Goal: Task Accomplishment & Management: Use online tool/utility

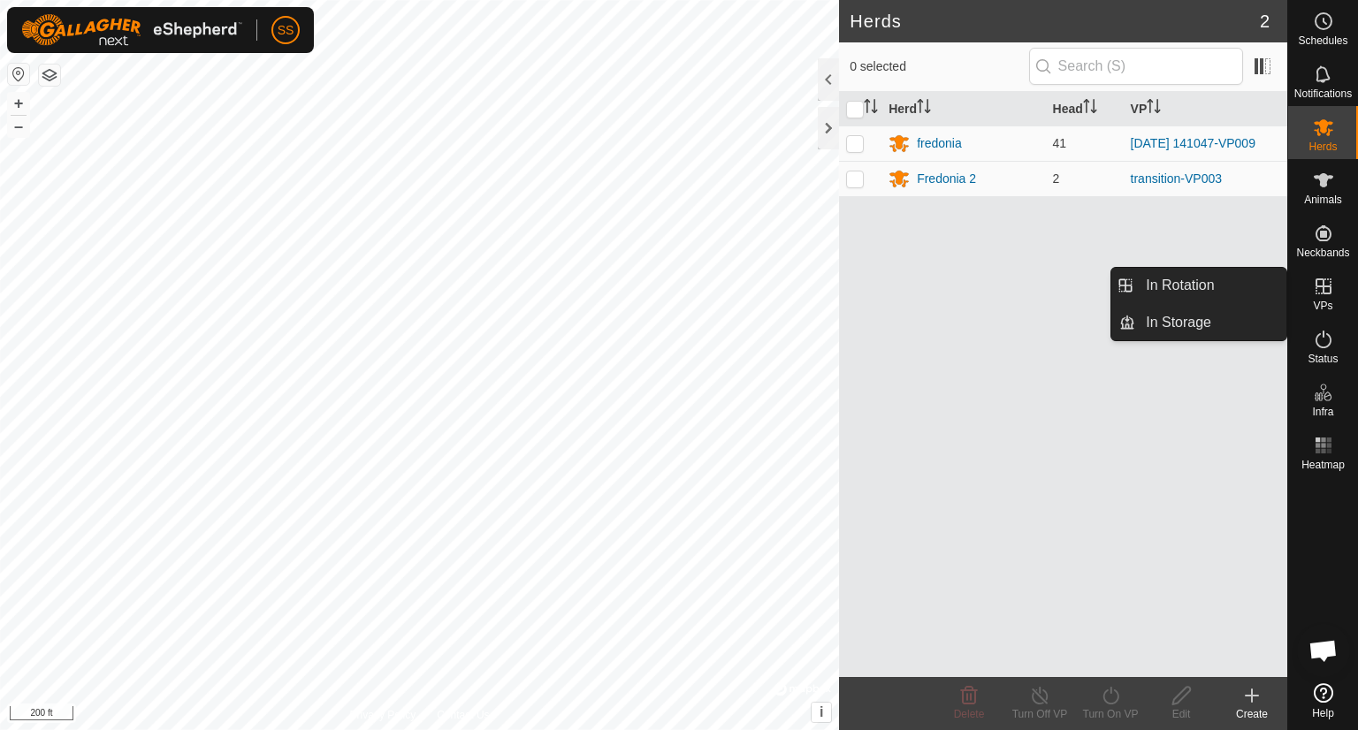
click at [1327, 288] on icon at bounding box center [1323, 286] width 21 height 21
click at [1189, 289] on link "In Rotation" at bounding box center [1210, 285] width 151 height 35
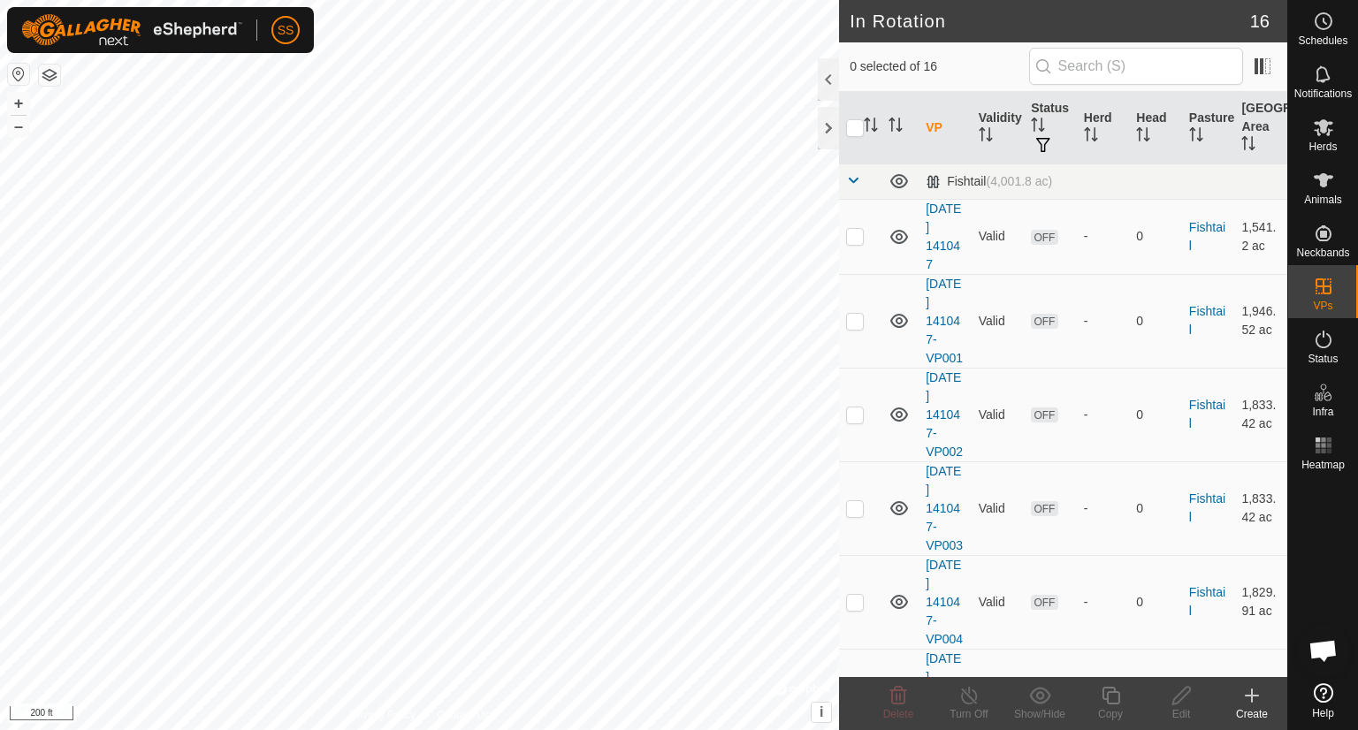
click at [1249, 696] on icon at bounding box center [1252, 696] width 12 height 0
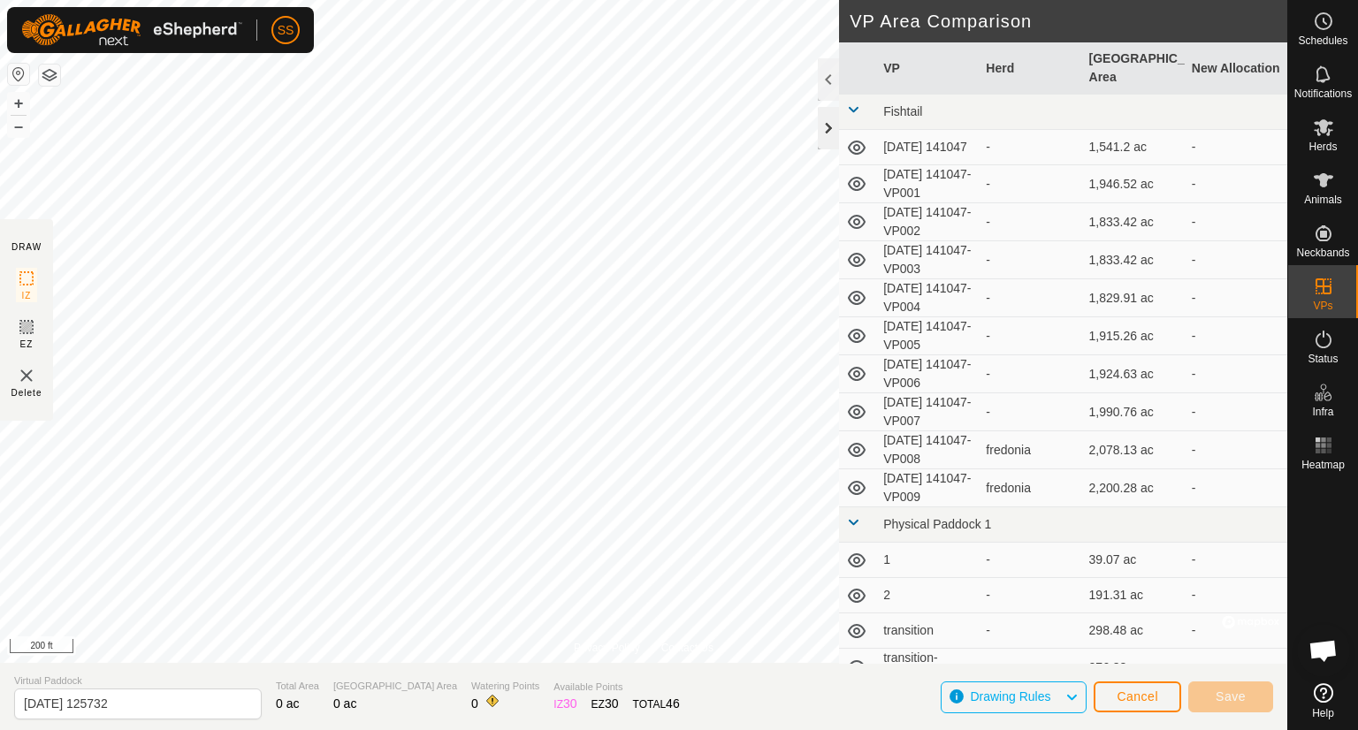
click at [825, 128] on div at bounding box center [828, 128] width 21 height 42
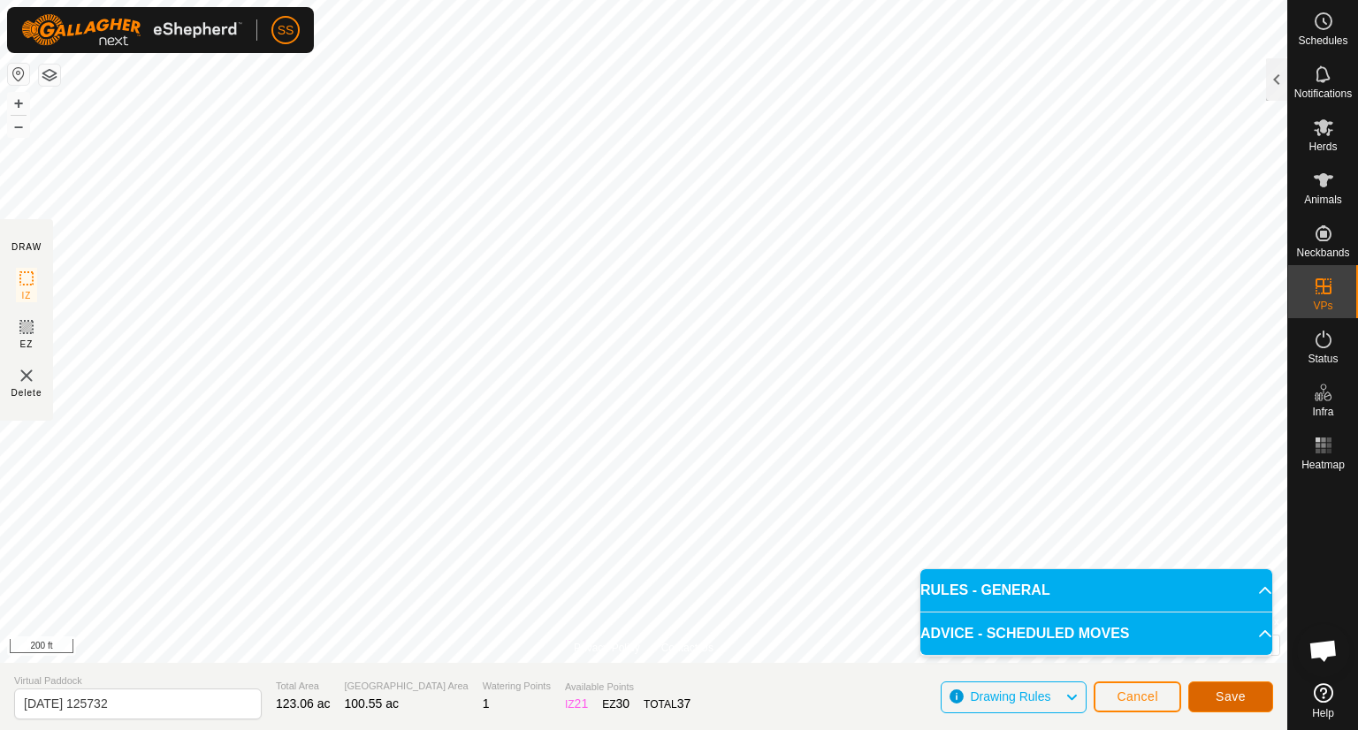
click at [1240, 699] on span "Save" at bounding box center [1231, 697] width 30 height 14
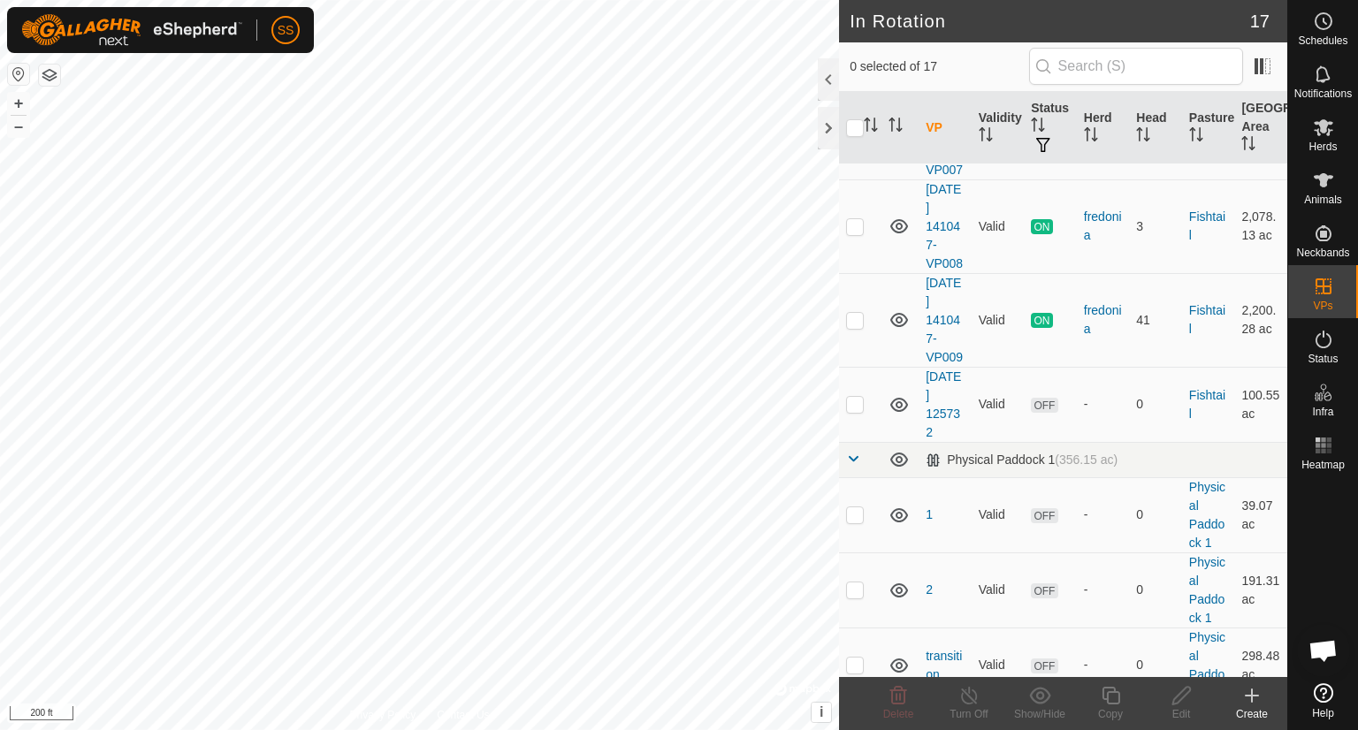
scroll to position [744, 0]
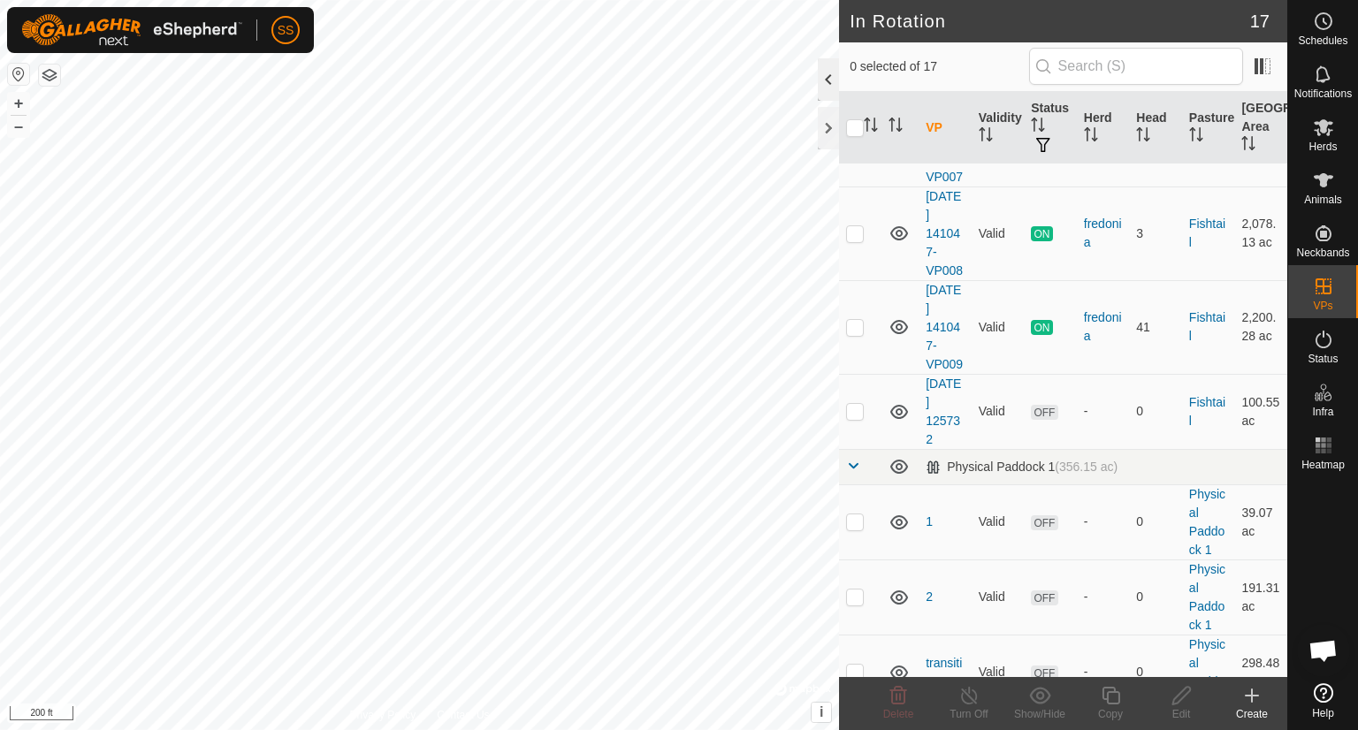
click at [821, 65] on div at bounding box center [828, 79] width 21 height 42
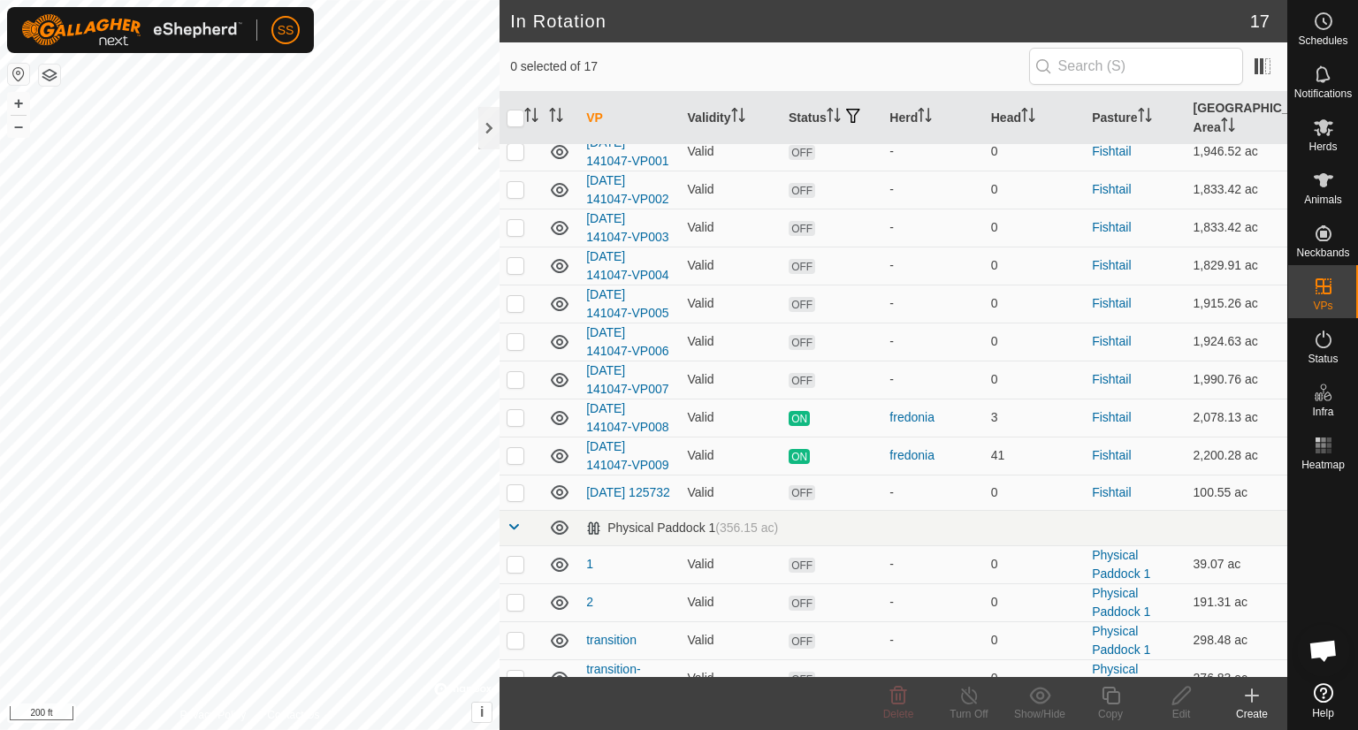
scroll to position [0, 0]
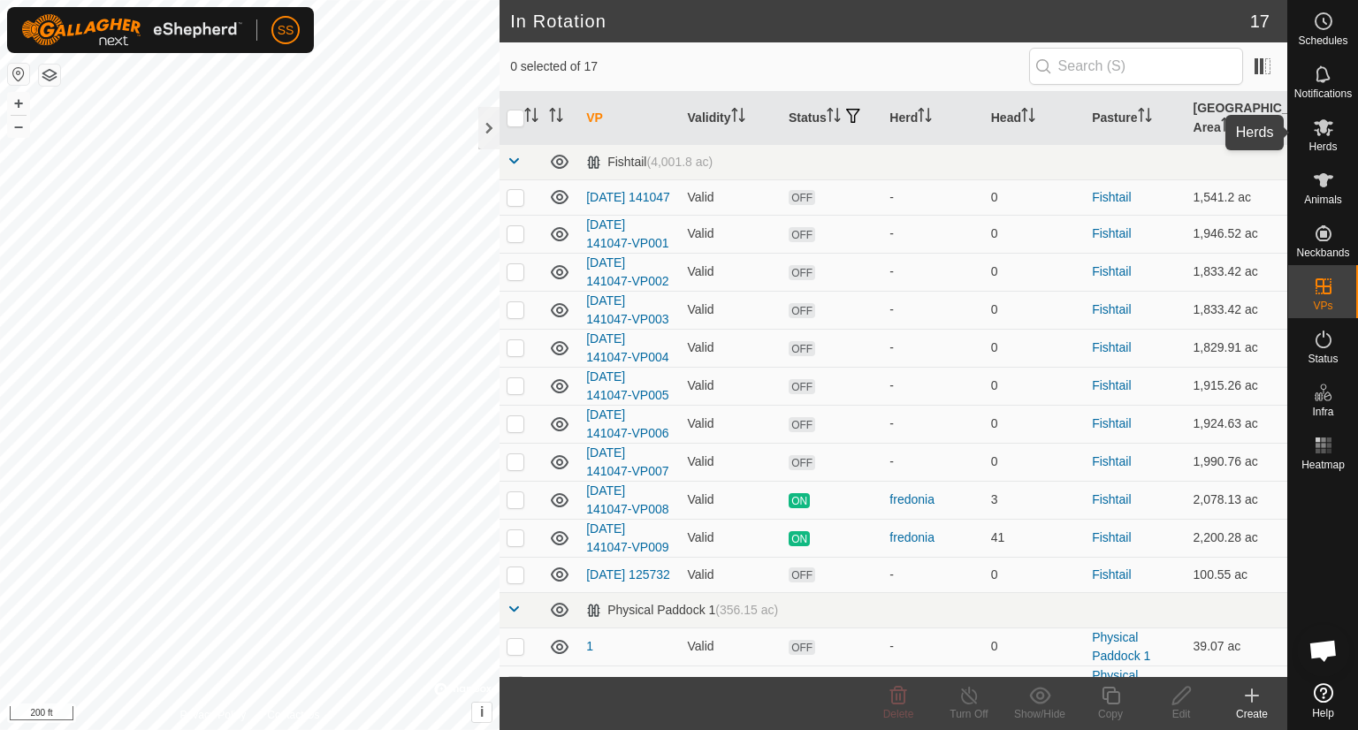
click at [1322, 136] on icon at bounding box center [1323, 127] width 21 height 21
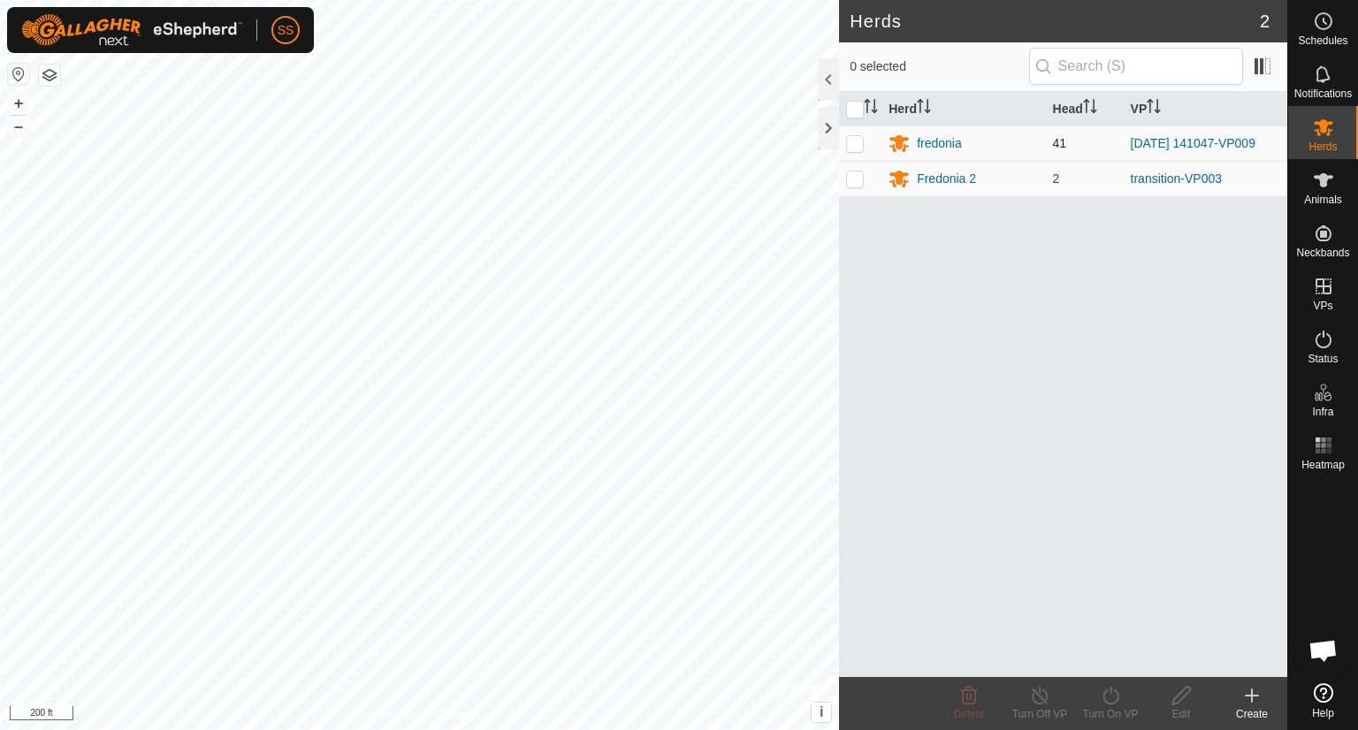
click at [852, 142] on p-checkbox at bounding box center [855, 143] width 18 height 14
checkbox input "false"
click at [959, 145] on div "fredonia" at bounding box center [939, 143] width 45 height 19
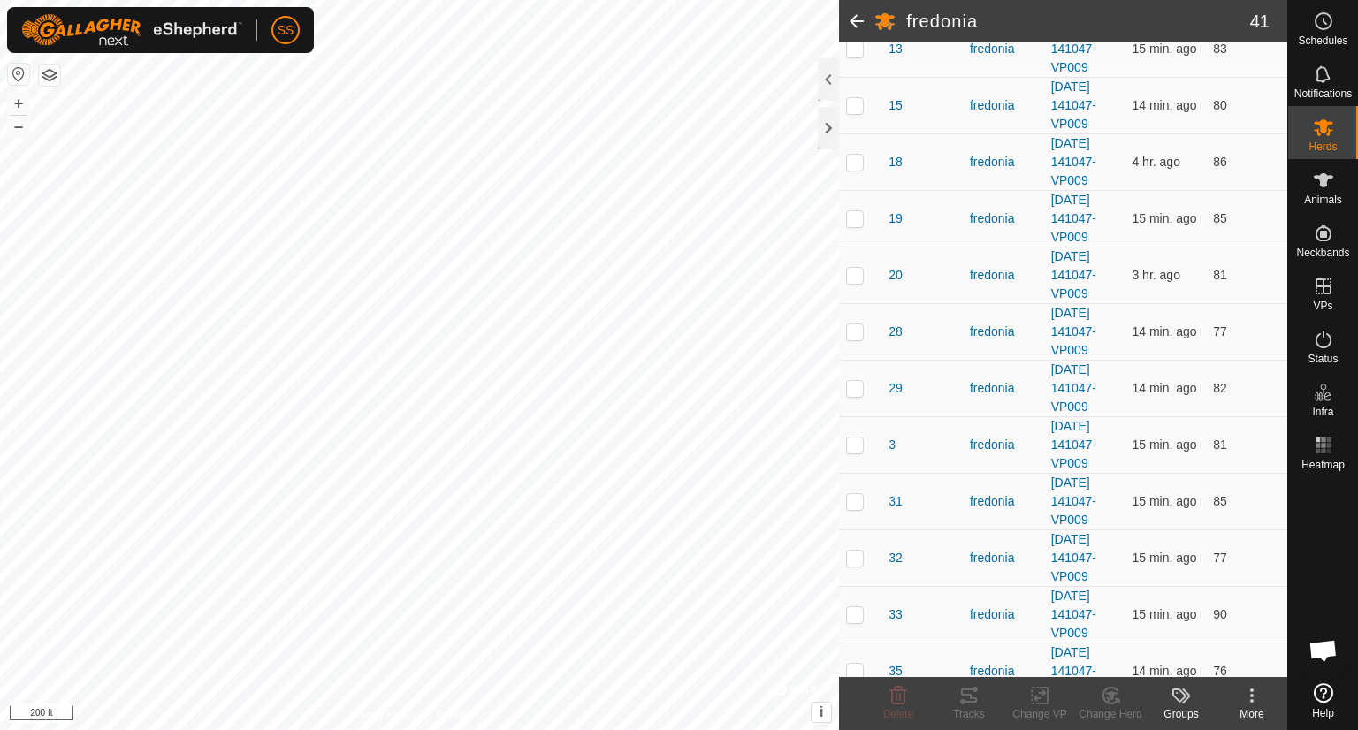
scroll to position [1036, 0]
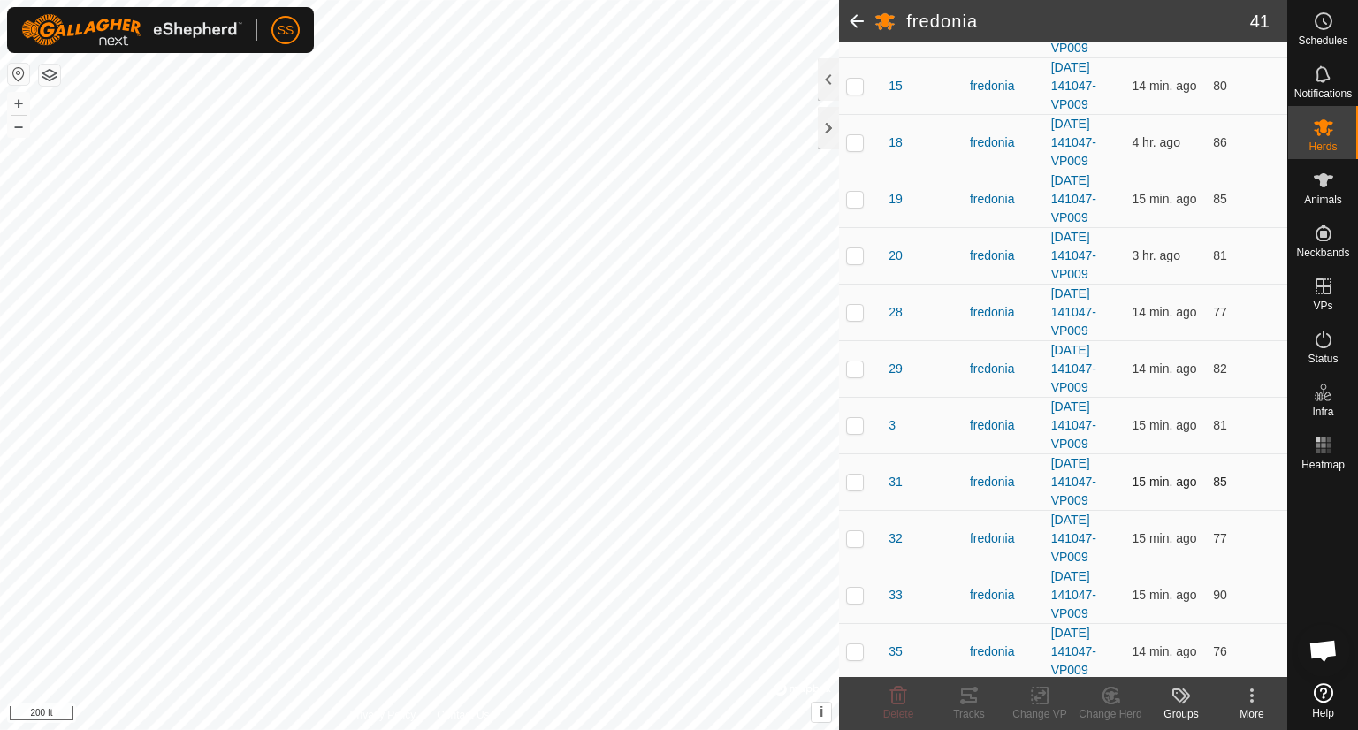
click at [858, 478] on p-checkbox at bounding box center [855, 482] width 18 height 14
checkbox input "true"
click at [854, 366] on p-checkbox at bounding box center [855, 369] width 18 height 14
checkbox input "true"
click at [1038, 699] on icon at bounding box center [1040, 695] width 22 height 21
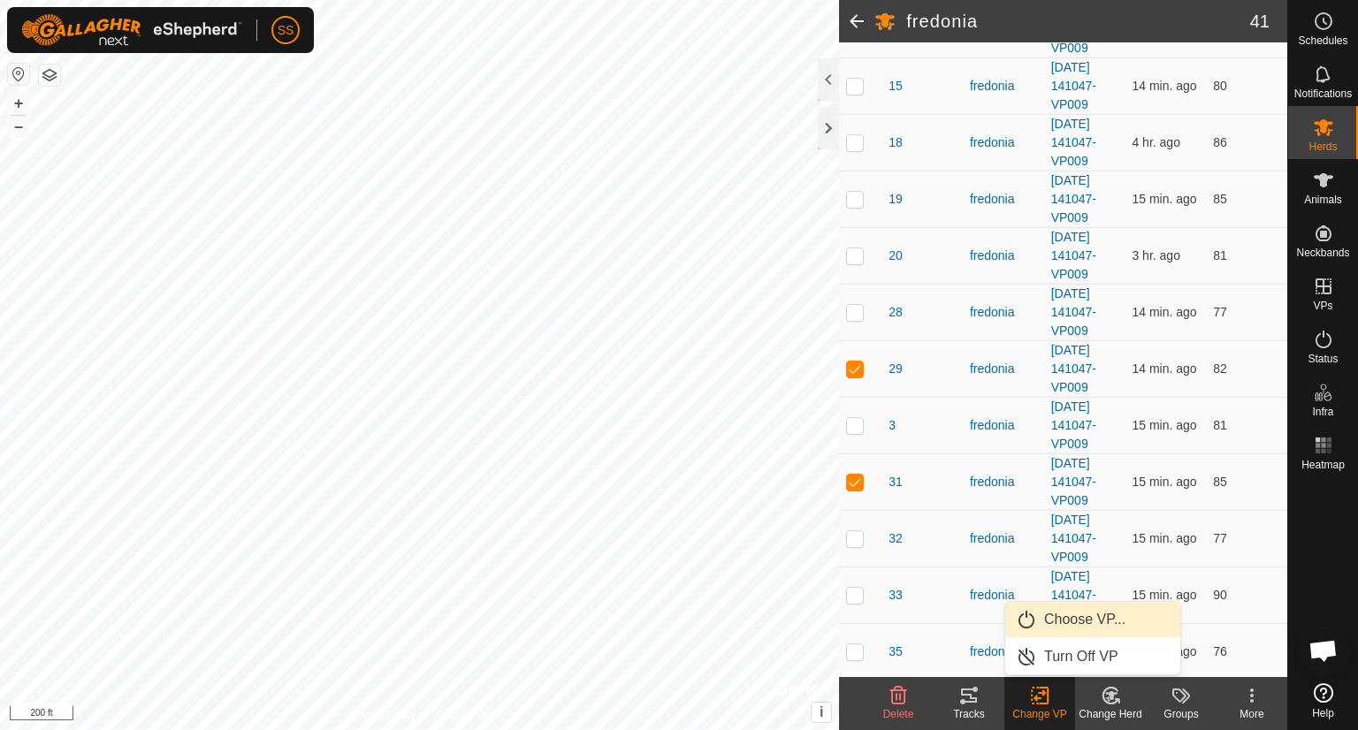
click at [1067, 622] on link "Choose VP..." at bounding box center [1092, 619] width 175 height 35
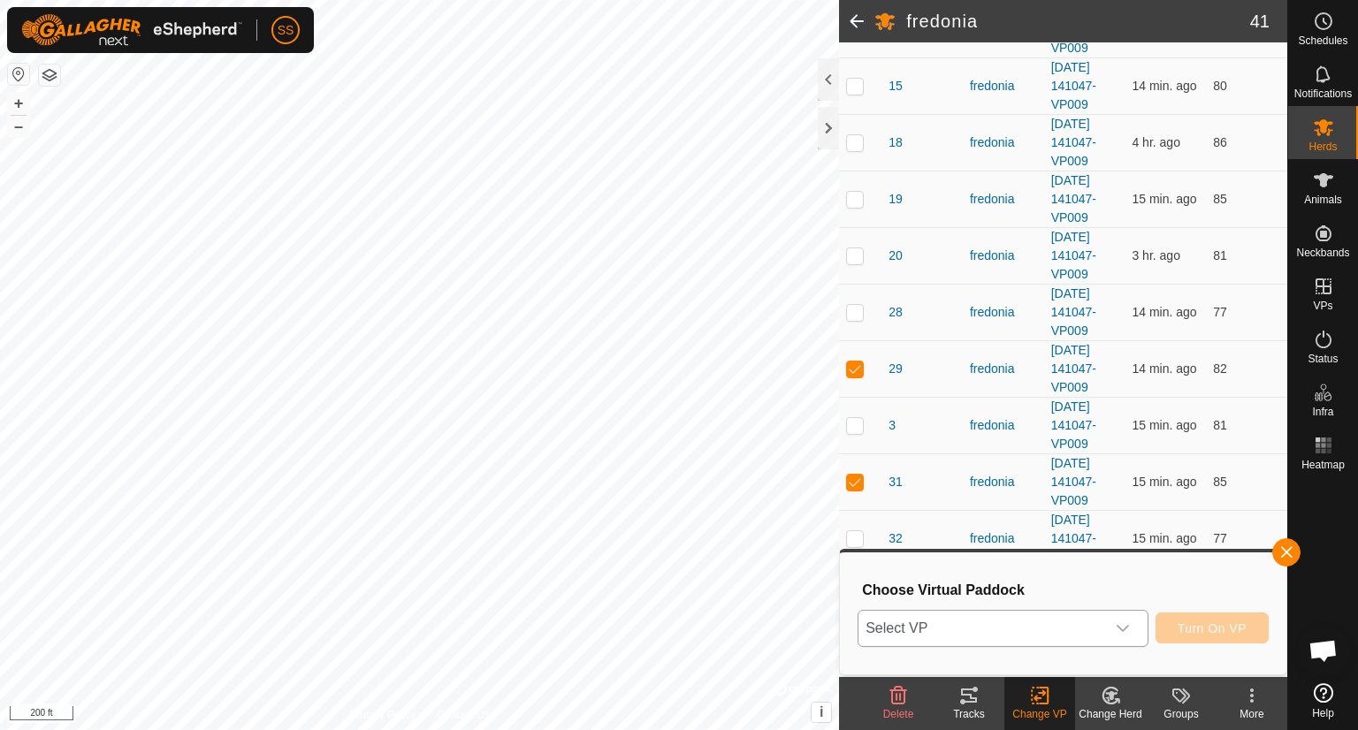
click at [1121, 635] on icon "dropdown trigger" at bounding box center [1123, 629] width 14 height 14
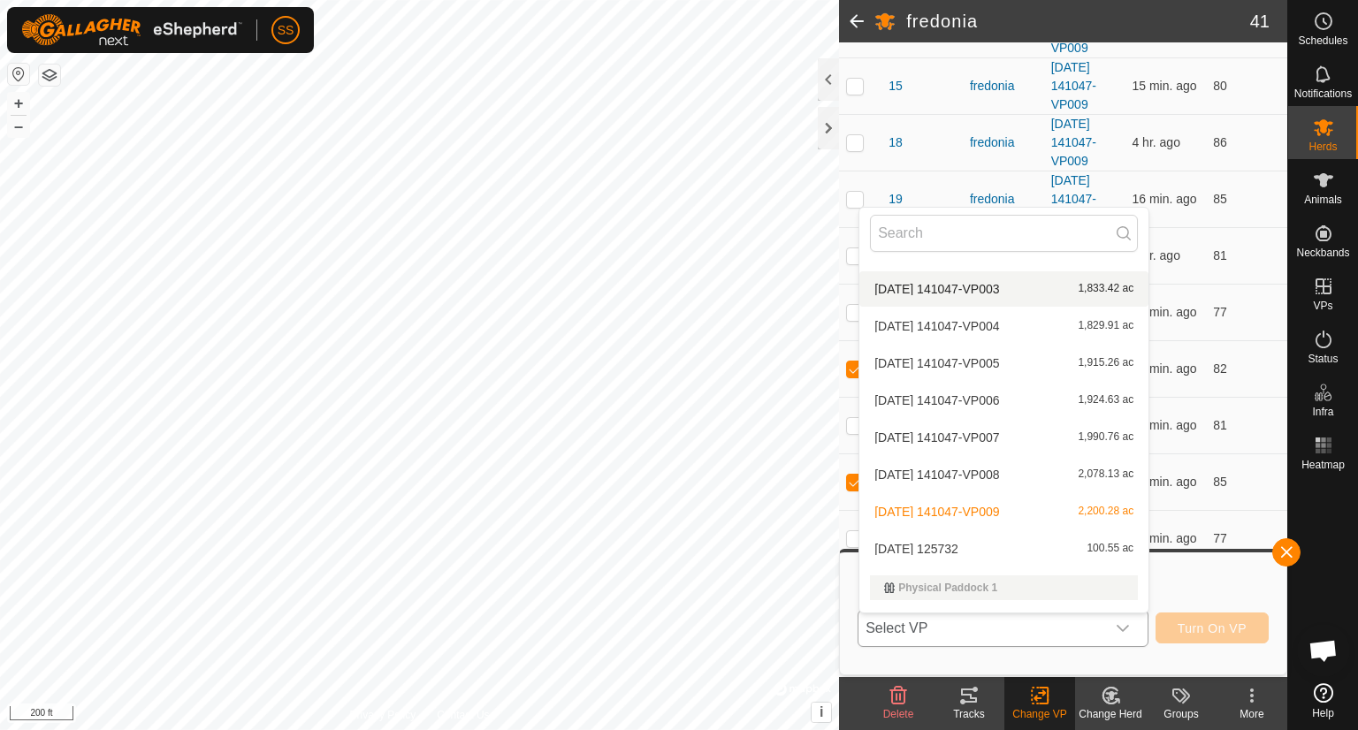
scroll to position [150, 0]
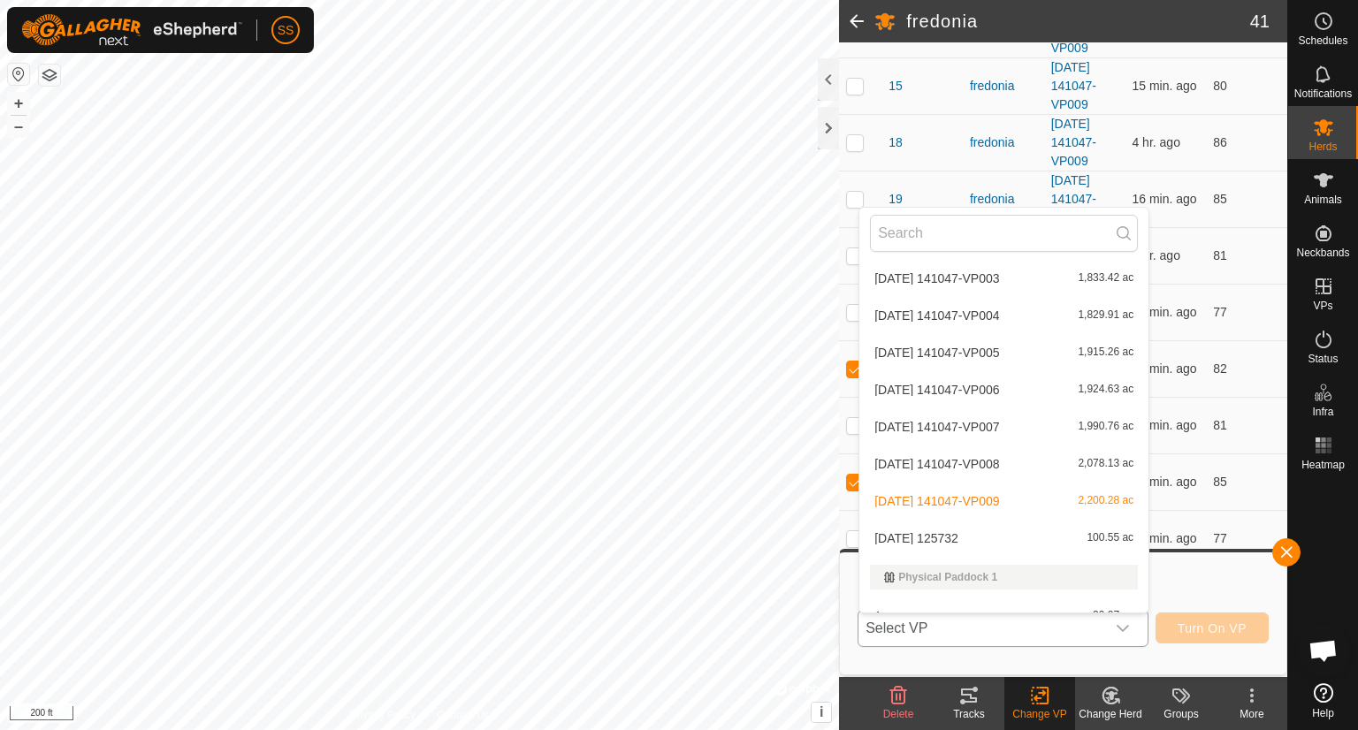
click at [1012, 538] on li "[DATE] 125732 100.55 ac" at bounding box center [1003, 538] width 289 height 35
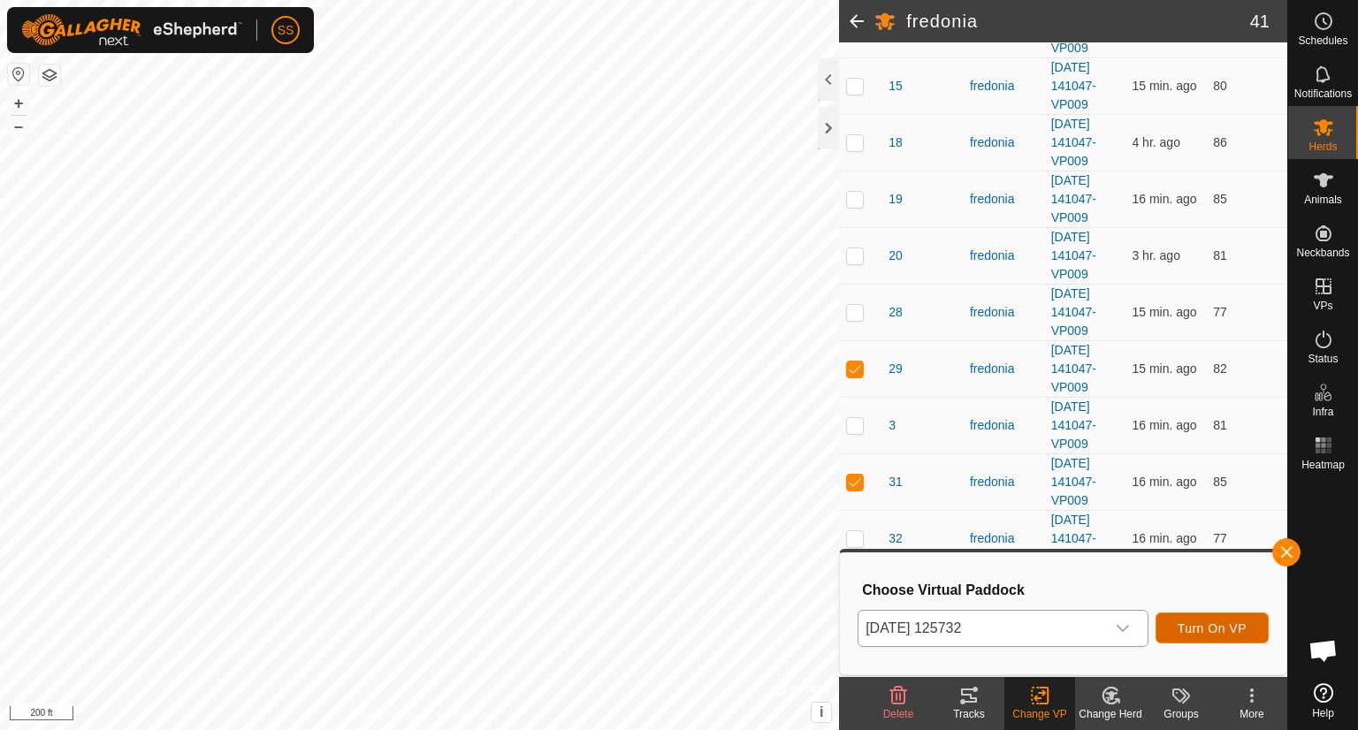
click at [1248, 623] on button "Turn On VP" at bounding box center [1212, 628] width 113 height 31
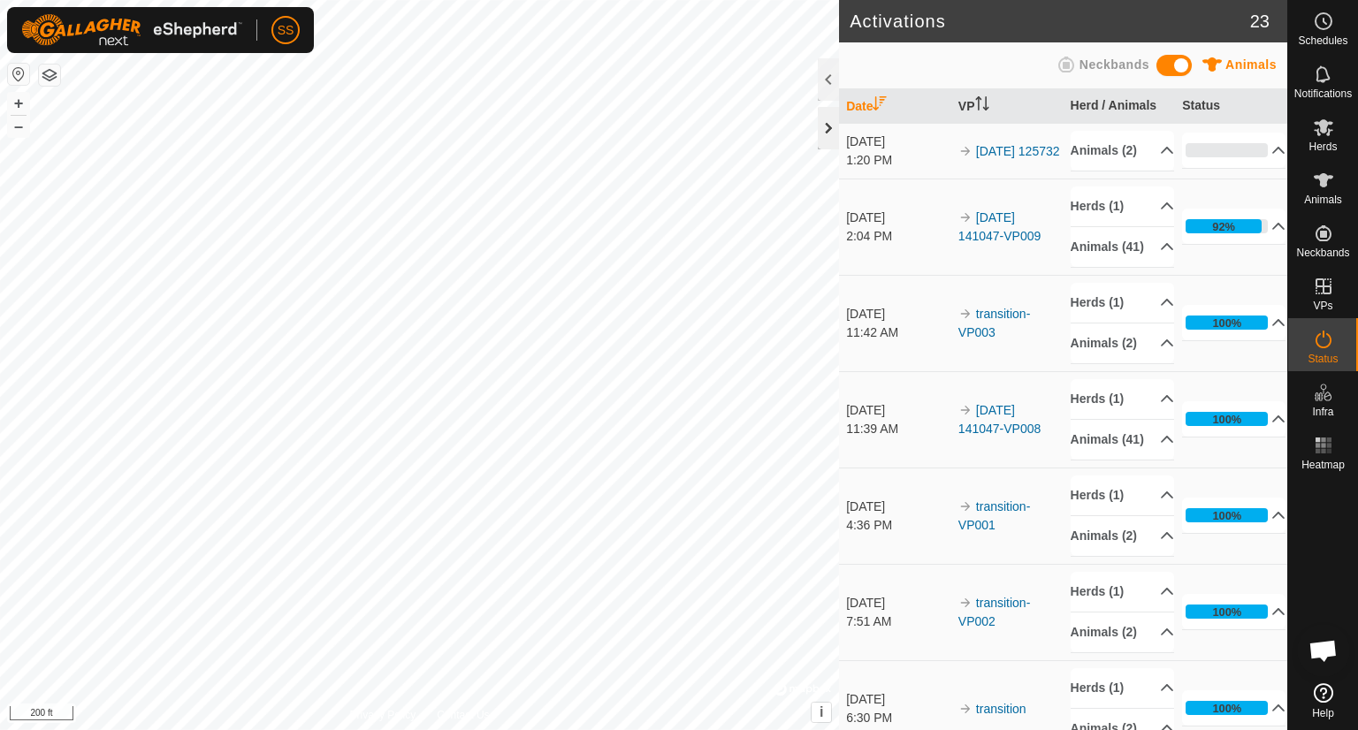
click at [829, 126] on div at bounding box center [828, 128] width 21 height 42
